Goal: Task Accomplishment & Management: Manage account settings

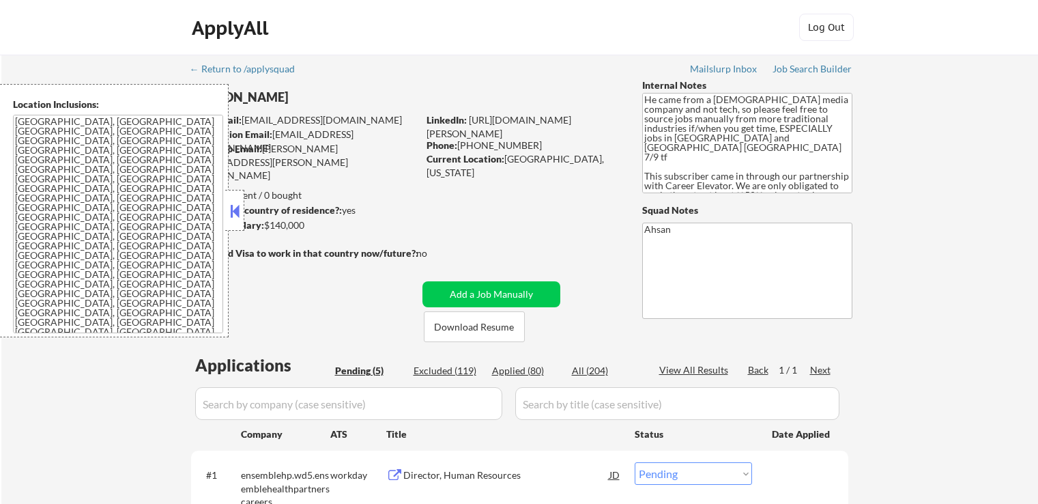
select select ""pending""
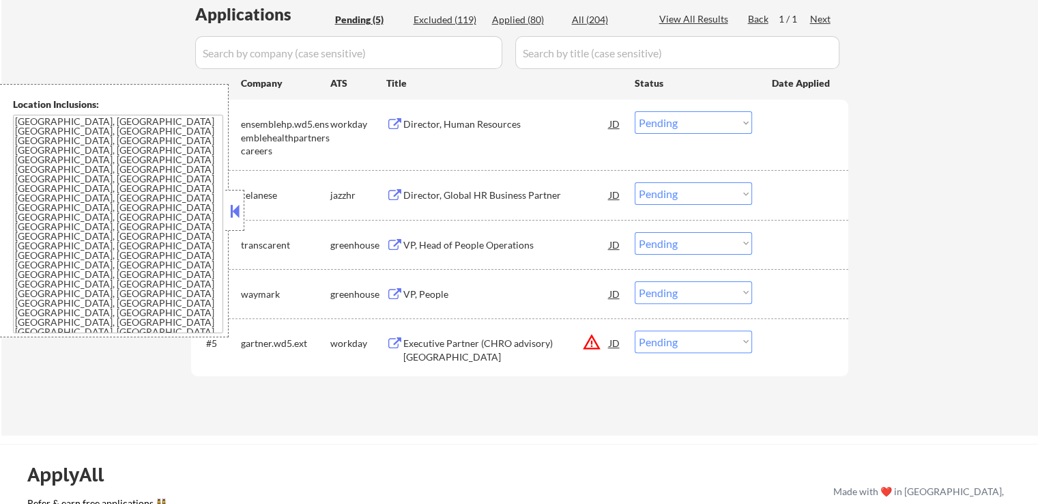
scroll to position [409, 0]
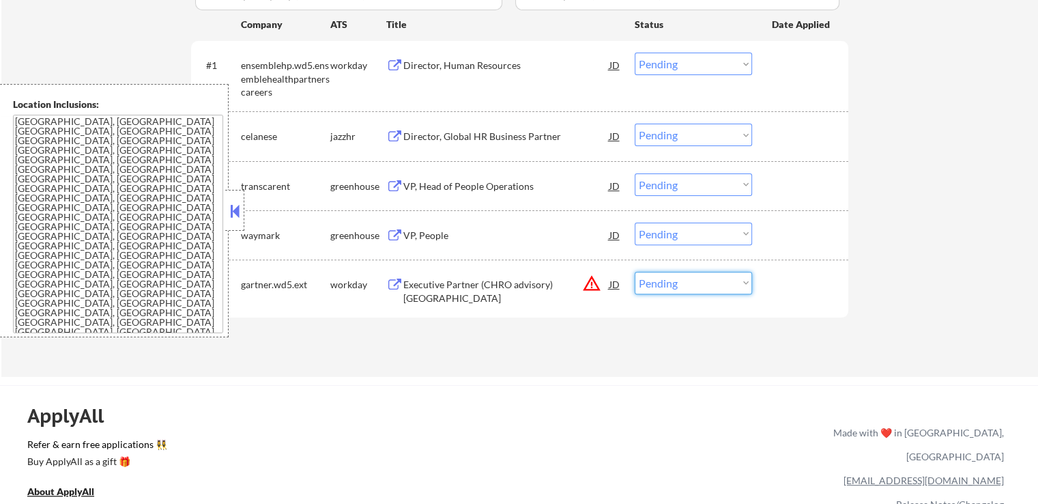
click at [690, 286] on select "Choose an option... Pending Applied Excluded (Questions) Excluded (Expired) Exc…" at bounding box center [693, 283] width 117 height 23
select select ""excluded__location_""
click at [635, 272] on select "Choose an option... Pending Applied Excluded (Questions) Excluded (Expired) Exc…" at bounding box center [693, 283] width 117 height 23
click at [654, 375] on div "← Return to /applysquad Mailslurp Inbox Job Search Builder [PERSON_NAME] User E…" at bounding box center [519, 10] width 1036 height 731
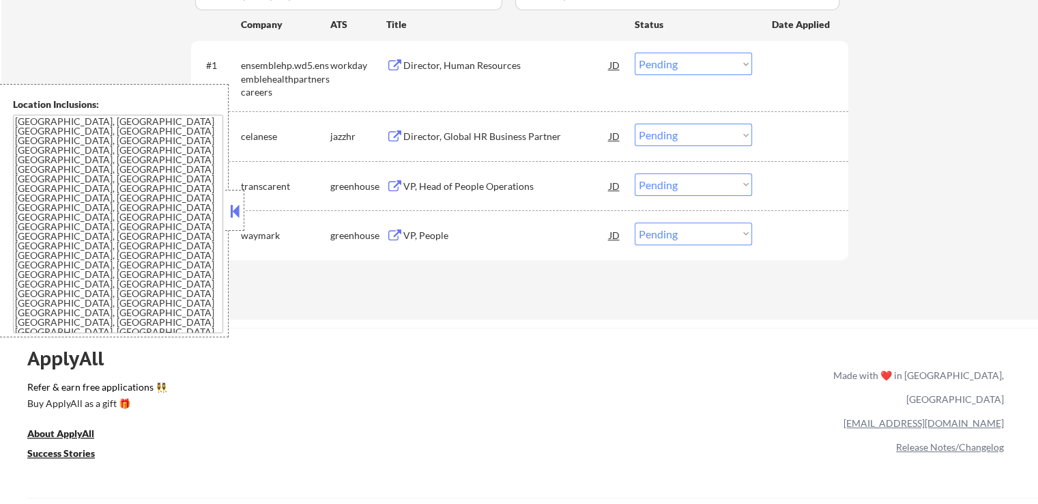
click at [471, 189] on div "VP, Head of People Operations" at bounding box center [506, 186] width 206 height 14
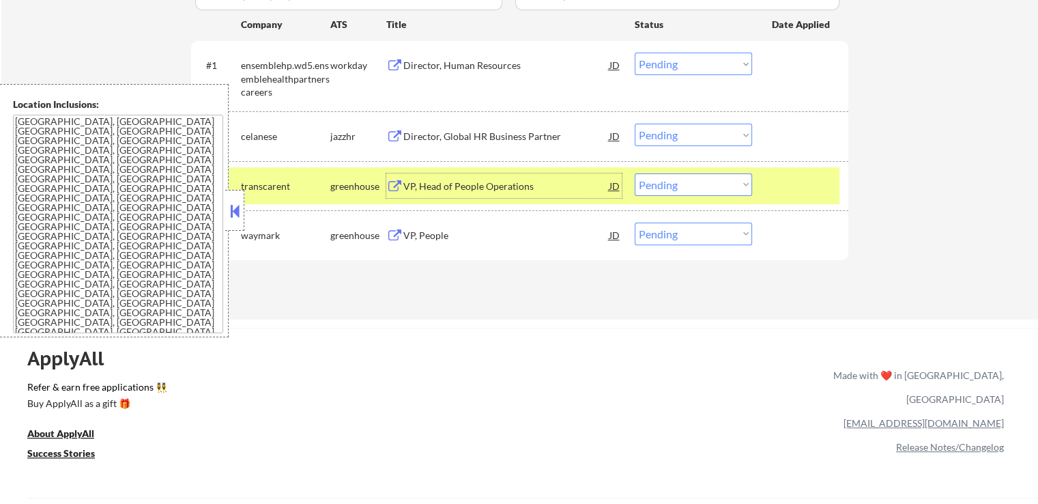
click at [470, 66] on div "Director, Human Resources" at bounding box center [506, 66] width 206 height 14
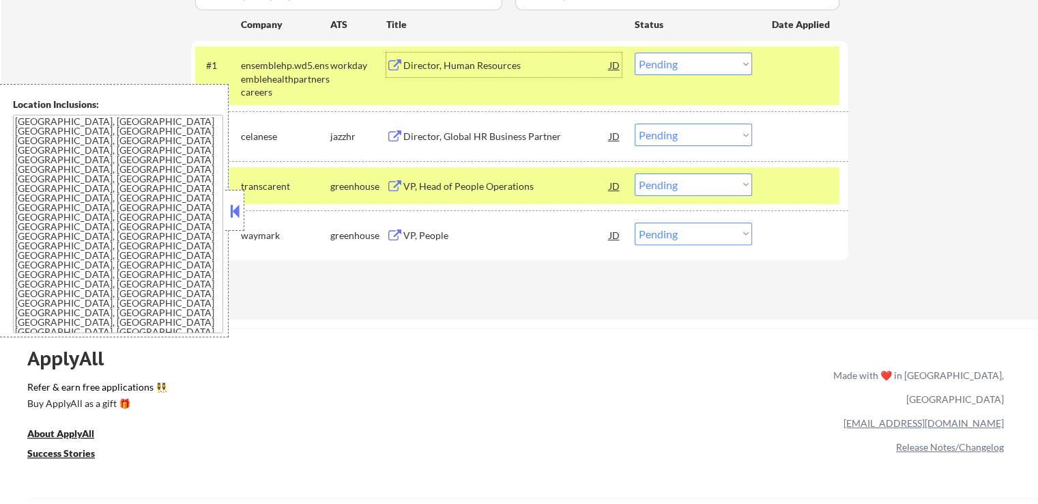
drag, startPoint x: 700, startPoint y: 180, endPoint x: 691, endPoint y: 192, distance: 15.1
click at [698, 181] on select "Choose an option... Pending Applied Excluded (Questions) Excluded (Expired) Exc…" at bounding box center [693, 184] width 117 height 23
click at [635, 173] on select "Choose an option... Pending Applied Excluded (Questions) Excluded (Expired) Exc…" at bounding box center [693, 184] width 117 height 23
select select ""pending""
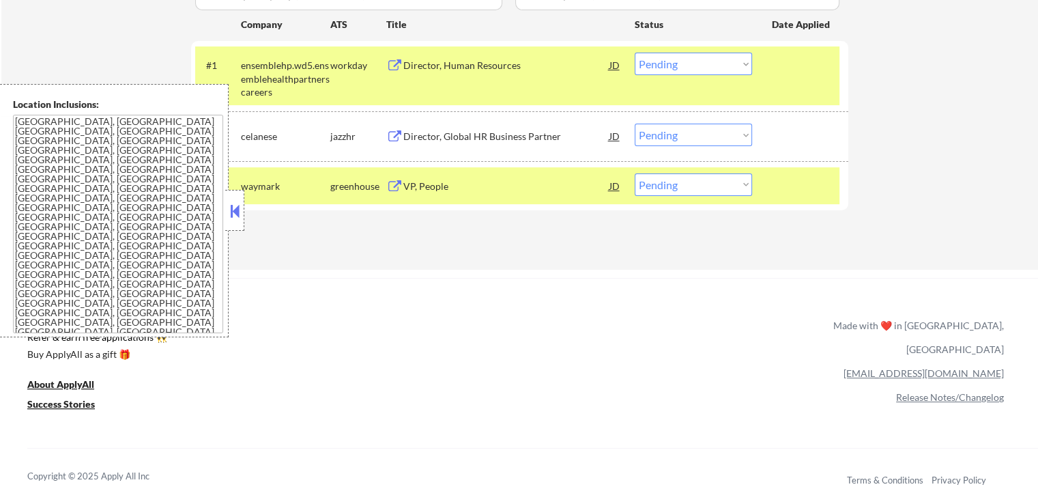
click at [521, 133] on div "Director, Global HR Business Partner" at bounding box center [506, 137] width 206 height 14
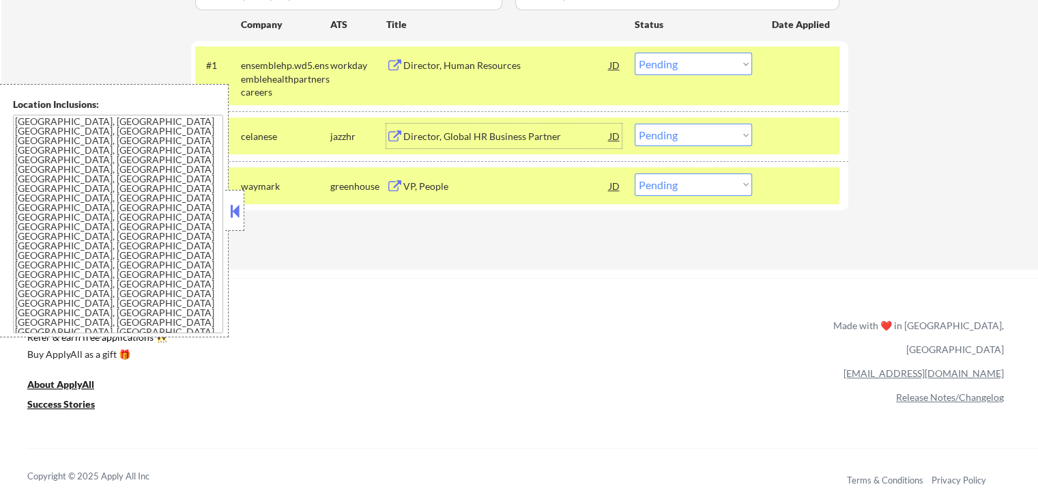
click at [678, 66] on select "Choose an option... Pending Applied Excluded (Questions) Excluded (Expired) Exc…" at bounding box center [693, 64] width 117 height 23
click at [635, 53] on select "Choose an option... Pending Applied Excluded (Questions) Excluded (Expired) Exc…" at bounding box center [693, 64] width 117 height 23
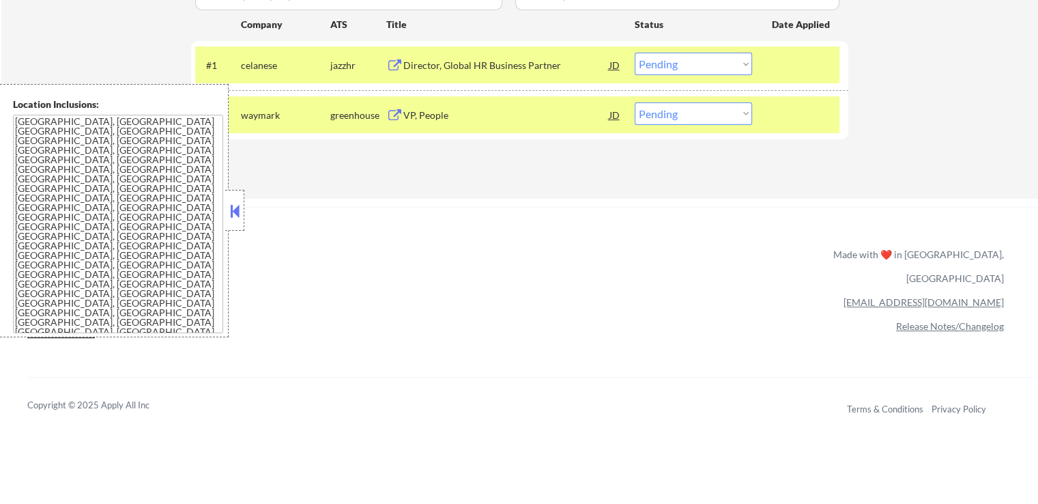
click at [494, 118] on div "VP, People" at bounding box center [506, 115] width 206 height 14
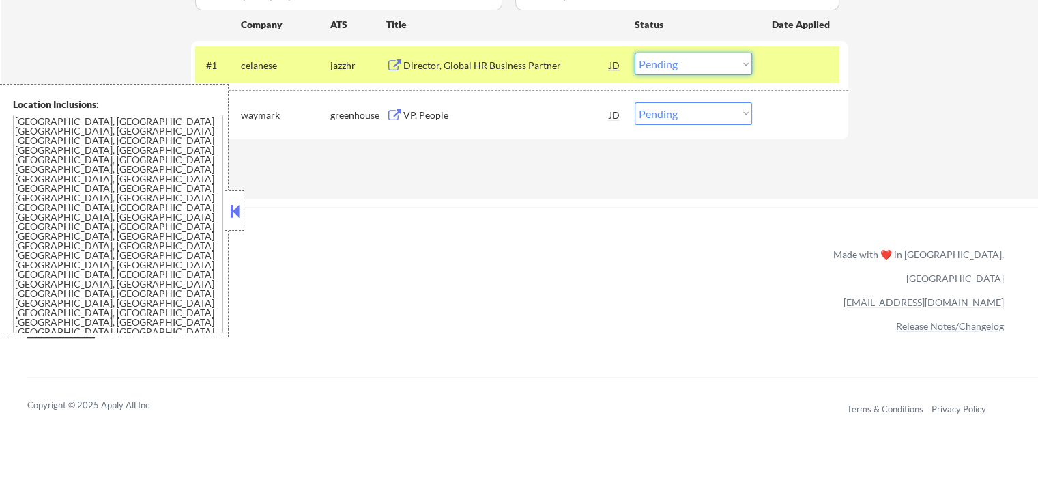
drag, startPoint x: 670, startPoint y: 63, endPoint x: 658, endPoint y: 73, distance: 15.5
click at [669, 63] on select "Choose an option... Pending Applied Excluded (Questions) Excluded (Expired) Exc…" at bounding box center [693, 64] width 117 height 23
click at [635, 53] on select "Choose an option... Pending Applied Excluded (Questions) Excluded (Expired) Exc…" at bounding box center [693, 64] width 117 height 23
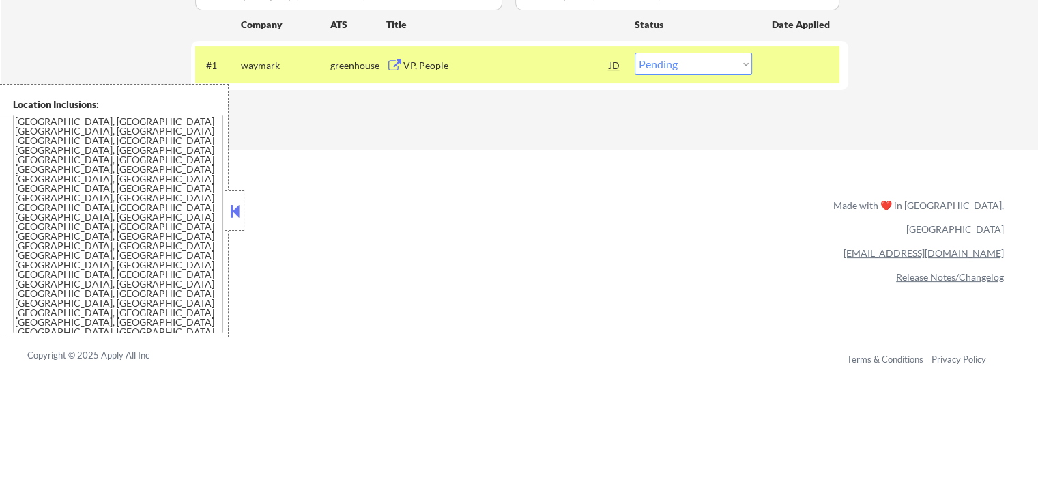
click at [674, 63] on select "Choose an option... Pending Applied Excluded (Questions) Excluded (Expired) Exc…" at bounding box center [693, 64] width 117 height 23
select select ""excluded""
click at [635, 53] on select "Choose an option... Pending Applied Excluded (Questions) Excluded (Expired) Exc…" at bounding box center [693, 64] width 117 height 23
click at [682, 237] on div "ApplyAll Refer & earn free applications 👯‍♀️ Buy ApplyAll as a gift 🎁 About App…" at bounding box center [519, 275] width 1038 height 216
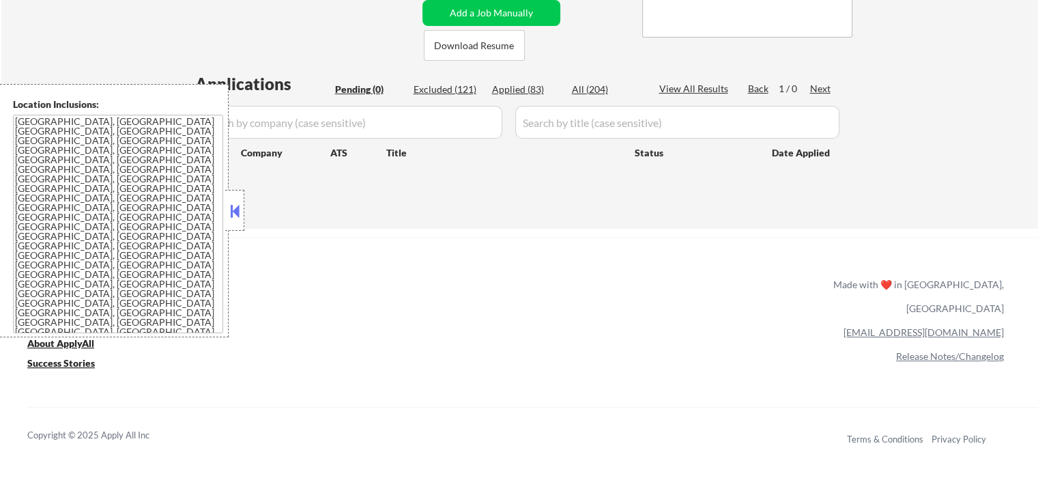
scroll to position [205, 0]
